Goal: Task Accomplishment & Management: Manage account settings

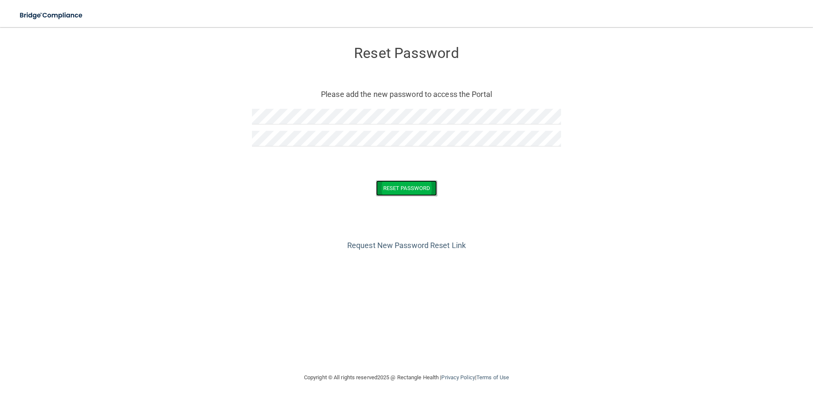
click at [398, 187] on button "Reset Password" at bounding box center [406, 188] width 61 height 16
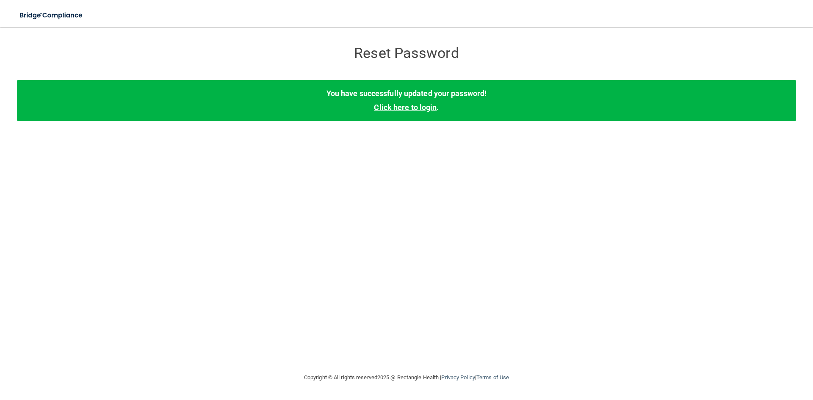
click at [402, 106] on link "Click here to login" at bounding box center [405, 107] width 63 height 9
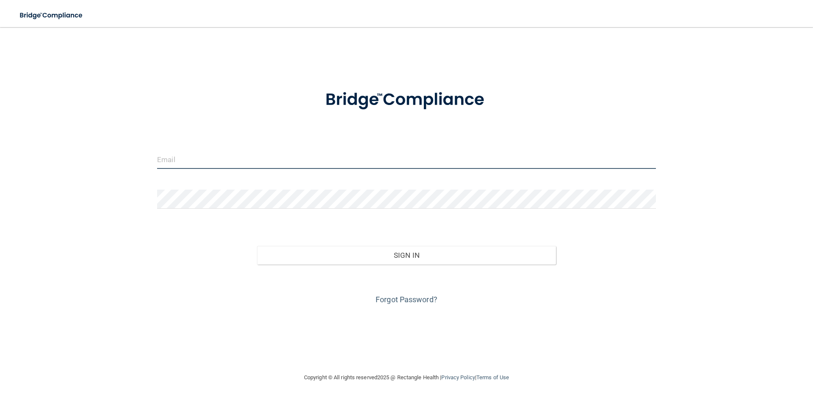
click at [193, 163] on input "email" at bounding box center [406, 159] width 499 height 19
type input "[EMAIL_ADDRESS][DOMAIN_NAME]"
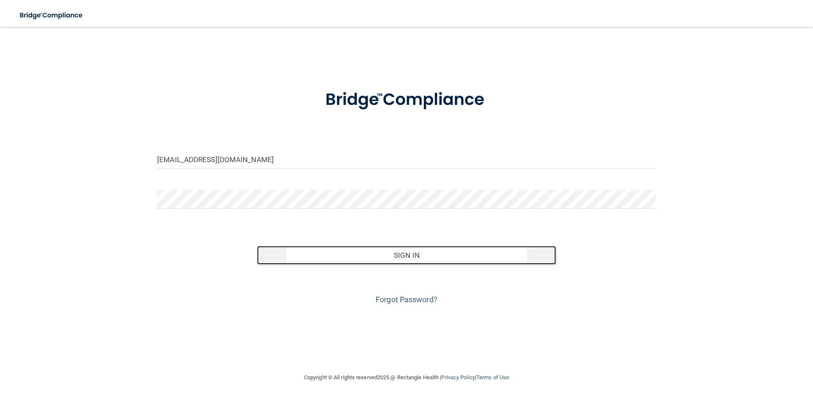
click at [392, 254] on button "Sign In" at bounding box center [406, 255] width 299 height 19
